Goal: Check status: Check status

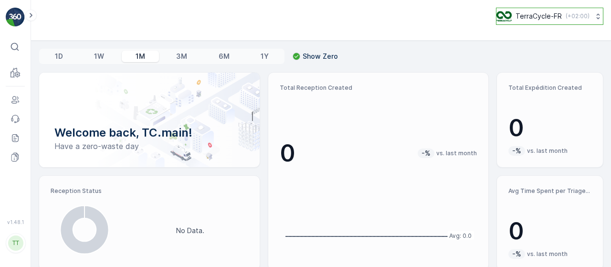
click at [549, 19] on p "TerraCycle-FR" at bounding box center [539, 16] width 46 height 10
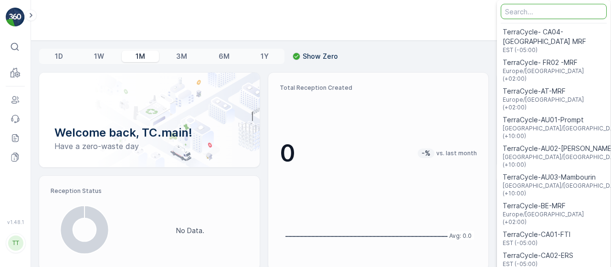
click at [526, 11] on input "Menu" at bounding box center [554, 11] width 106 height 15
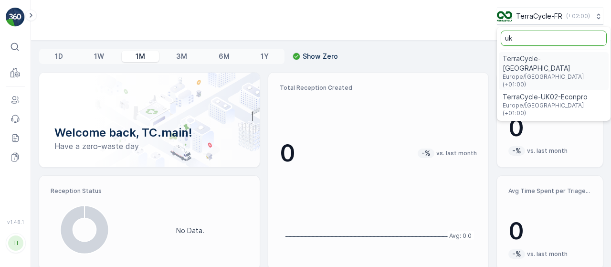
type input "uk"
click at [533, 102] on span "Europe/London (+01:00)" at bounding box center [554, 109] width 102 height 15
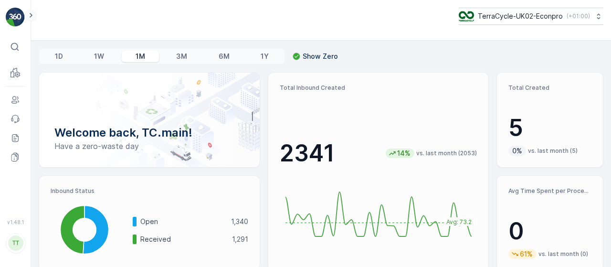
click at [28, 11] on icon at bounding box center [31, 15] width 11 height 11
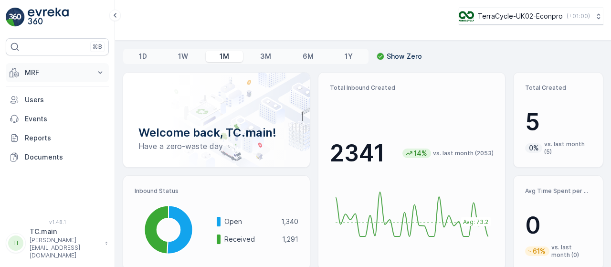
click at [49, 74] on p "MRF" at bounding box center [57, 73] width 65 height 10
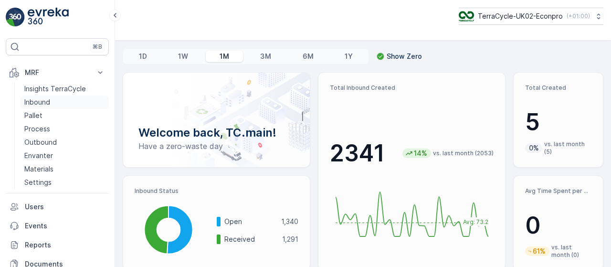
click at [45, 103] on p "Inbound" at bounding box center [37, 102] width 26 height 10
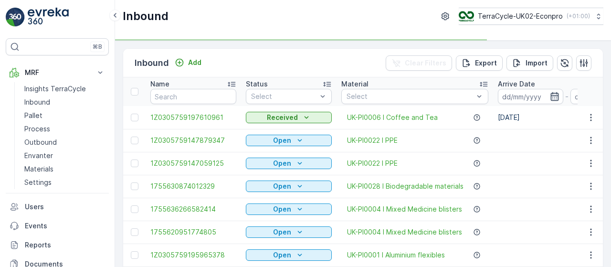
click at [555, 95] on icon "button" at bounding box center [555, 96] width 8 height 9
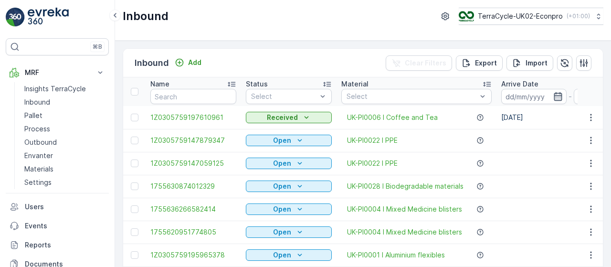
click at [558, 94] on icon "button" at bounding box center [559, 97] width 10 height 10
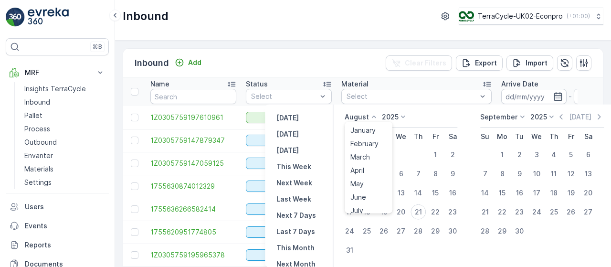
click at [358, 115] on p "August" at bounding box center [357, 117] width 24 height 10
click at [365, 160] on div "July" at bounding box center [357, 162] width 21 height 13
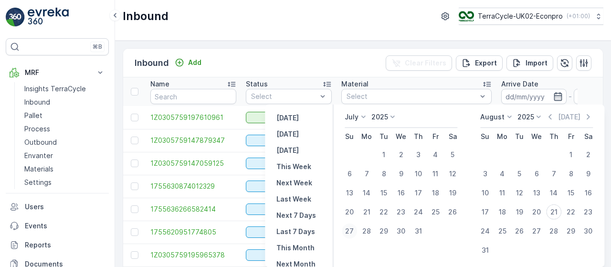
click at [348, 229] on div "27" at bounding box center [349, 231] width 15 height 15
type input "[DATE]"
click at [416, 229] on div "31" at bounding box center [418, 231] width 15 height 15
type input "[DATE]"
click at [349, 229] on div "27" at bounding box center [349, 231] width 15 height 15
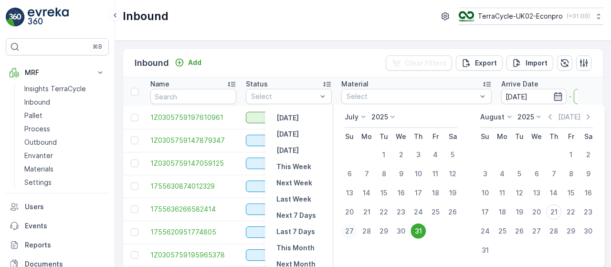
type input "[DATE]"
click at [417, 231] on div "31" at bounding box center [418, 231] width 15 height 15
type input "[DATE]"
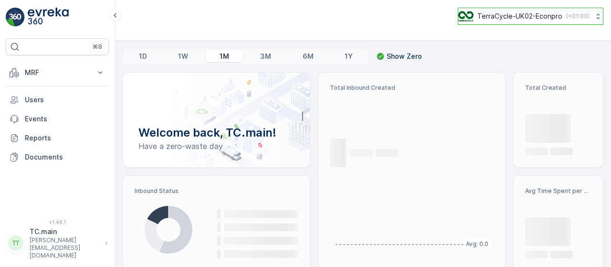
click at [548, 22] on button "TerraCycle-UK02-Econpro ( +01:00 )" at bounding box center [531, 16] width 146 height 17
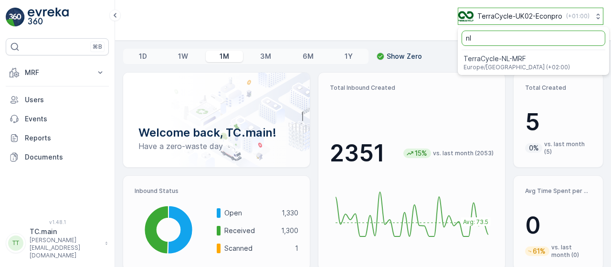
type input "nl"
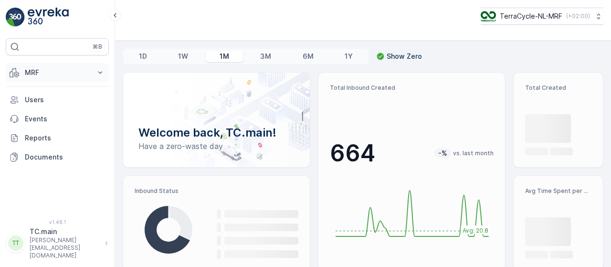
click at [87, 71] on p "MRF" at bounding box center [57, 73] width 65 height 10
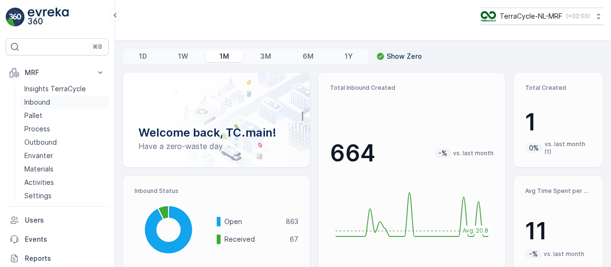
click at [47, 101] on p "Inbound" at bounding box center [37, 102] width 26 height 10
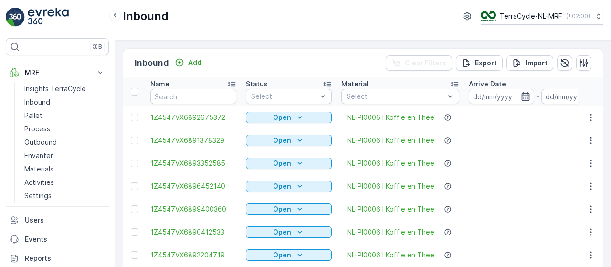
click at [526, 96] on icon "button" at bounding box center [526, 97] width 10 height 10
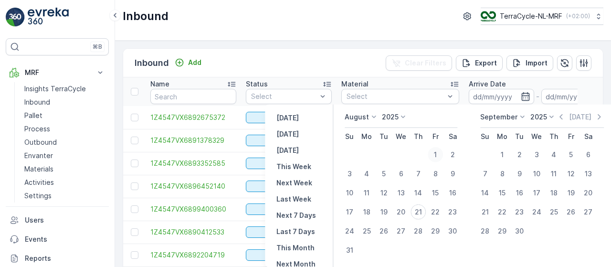
click at [436, 149] on div "1" at bounding box center [435, 154] width 15 height 15
type input "01.08.2025"
click at [438, 152] on div "1" at bounding box center [435, 154] width 15 height 15
type input "01.08.2025"
click at [348, 251] on div "31" at bounding box center [349, 250] width 15 height 15
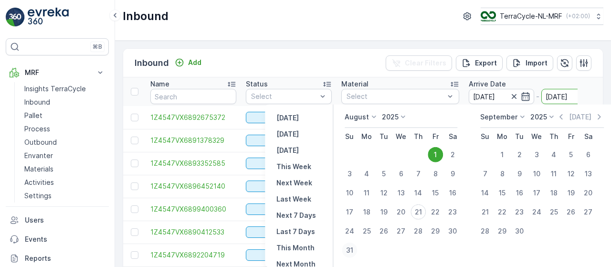
type input "31.08.2025"
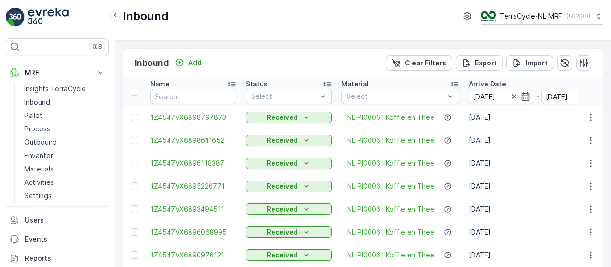
click at [116, 17] on icon at bounding box center [115, 15] width 3 height 5
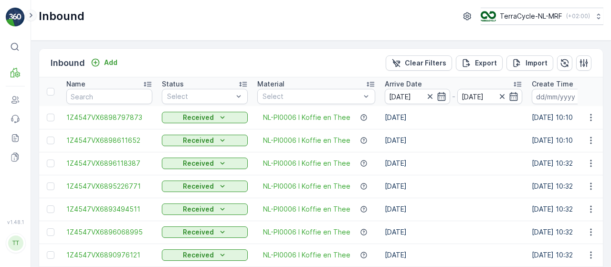
click at [30, 18] on icon at bounding box center [31, 15] width 11 height 11
